Goal: Task Accomplishment & Management: Complete application form

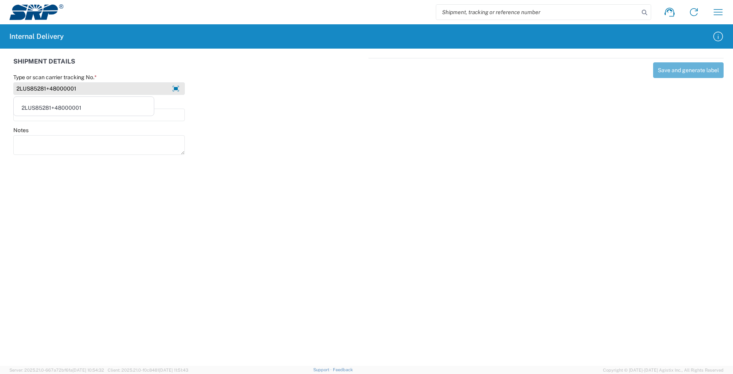
click at [77, 89] on input "2LUS85281+48000001" at bounding box center [99, 88] width 172 height 13
click at [77, 88] on input "2LUS85281+48000001" at bounding box center [99, 88] width 172 height 13
drag, startPoint x: 51, startPoint y: 89, endPoint x: -7, endPoint y: 92, distance: 57.2
click at [0, 92] on html "Shipment request Shipment tracking Internal delivery Transit update My profile …" at bounding box center [366, 187] width 733 height 374
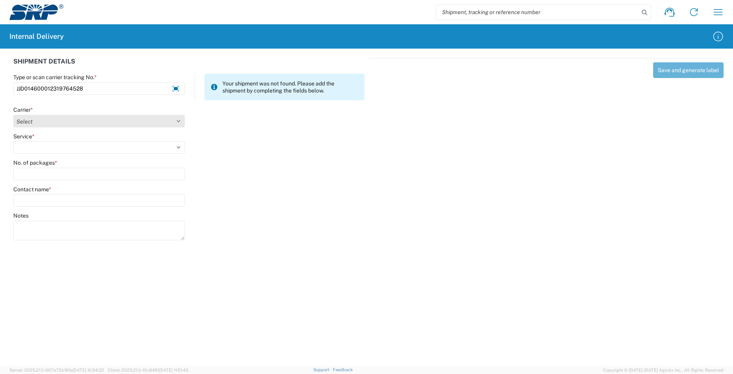
type input "JJD014600012319764528"
click at [58, 122] on select "Select AcctPay Amazon Logistics ATI Trucking BC Dimerco Logistics Empire Southw…" at bounding box center [99, 121] width 172 height 13
select select "74"
click at [13, 115] on select "Select AcctPay Amazon Logistics ATI Trucking BC Dimerco Logistics Empire Southw…" at bounding box center [99, 121] width 172 height 13
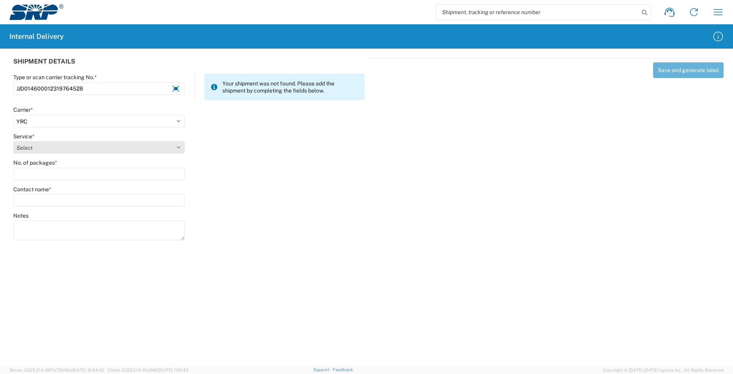
click at [28, 144] on select "Select Guaranteed Day (by 5pm) Guaranteed Day (by noon) Less than Truckload LTL…" at bounding box center [99, 147] width 172 height 13
select select "1290"
click at [13, 141] on select "Select Guaranteed Day (by 5pm) Guaranteed Day (by noon) Less than Truckload LTL…" at bounding box center [99, 147] width 172 height 13
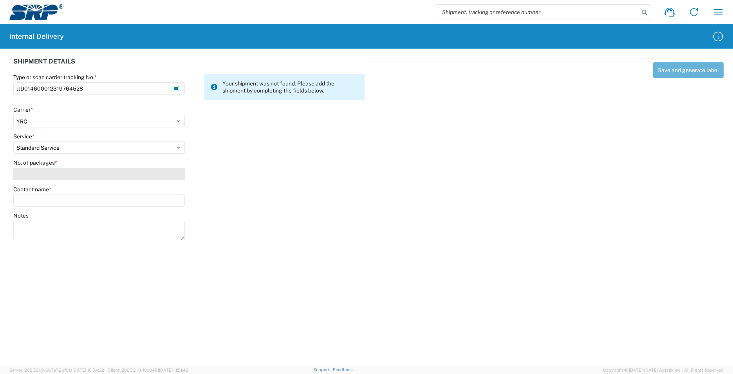
click at [34, 178] on input "No. of packages *" at bounding box center [99, 174] width 172 height 13
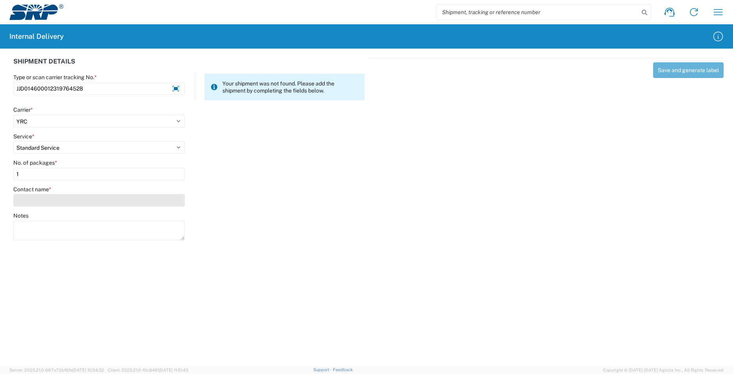
type input "1"
click at [36, 197] on input "Contact name *" at bounding box center [99, 200] width 172 height 13
type input "x"
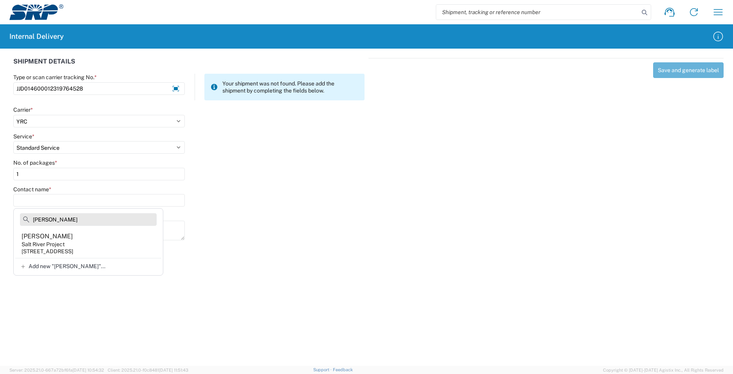
click at [53, 216] on input "[PERSON_NAME]" at bounding box center [88, 219] width 137 height 13
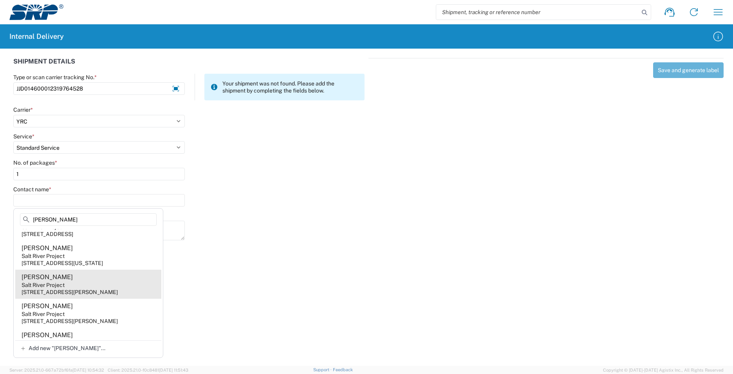
scroll to position [157, 0]
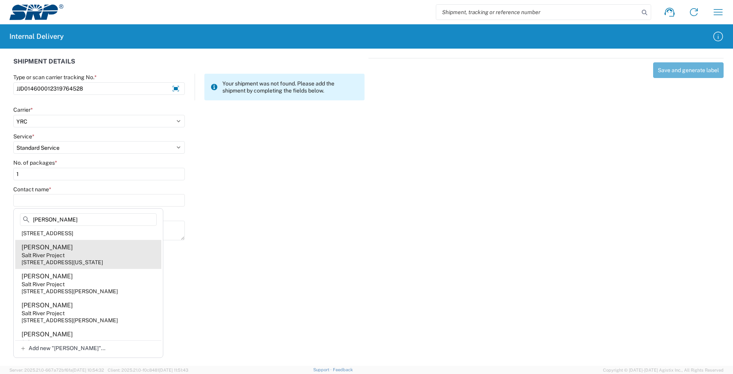
type input "[PERSON_NAME]"
click at [127, 259] on agx-address-suggestion-item "[PERSON_NAME] Salt River Project [STREET_ADDRESS][US_STATE]" at bounding box center [88, 254] width 146 height 29
type input "[PERSON_NAME]"
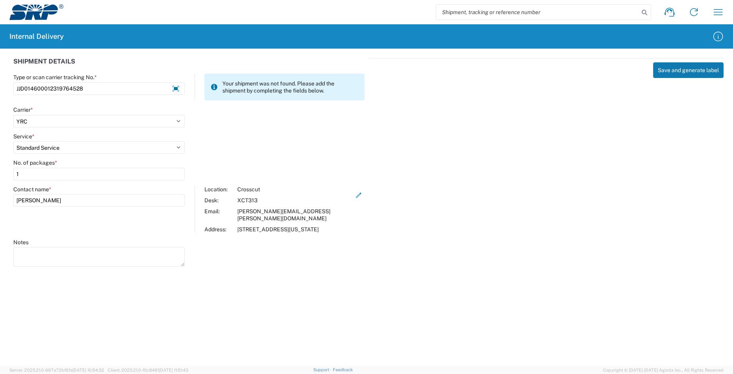
click at [678, 69] on button "Save and generate label" at bounding box center [688, 70] width 70 height 16
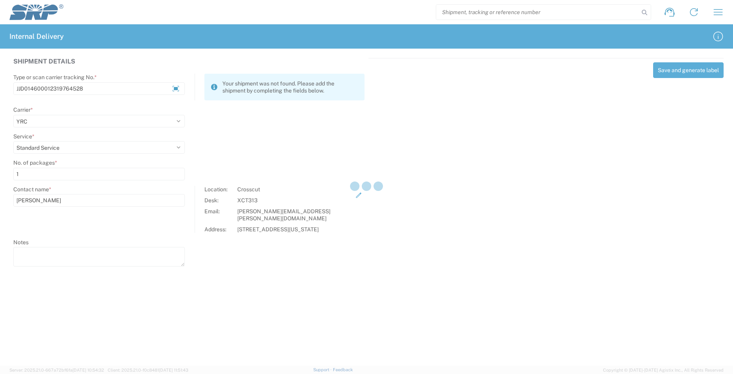
select select
